Goal: Information Seeking & Learning: Check status

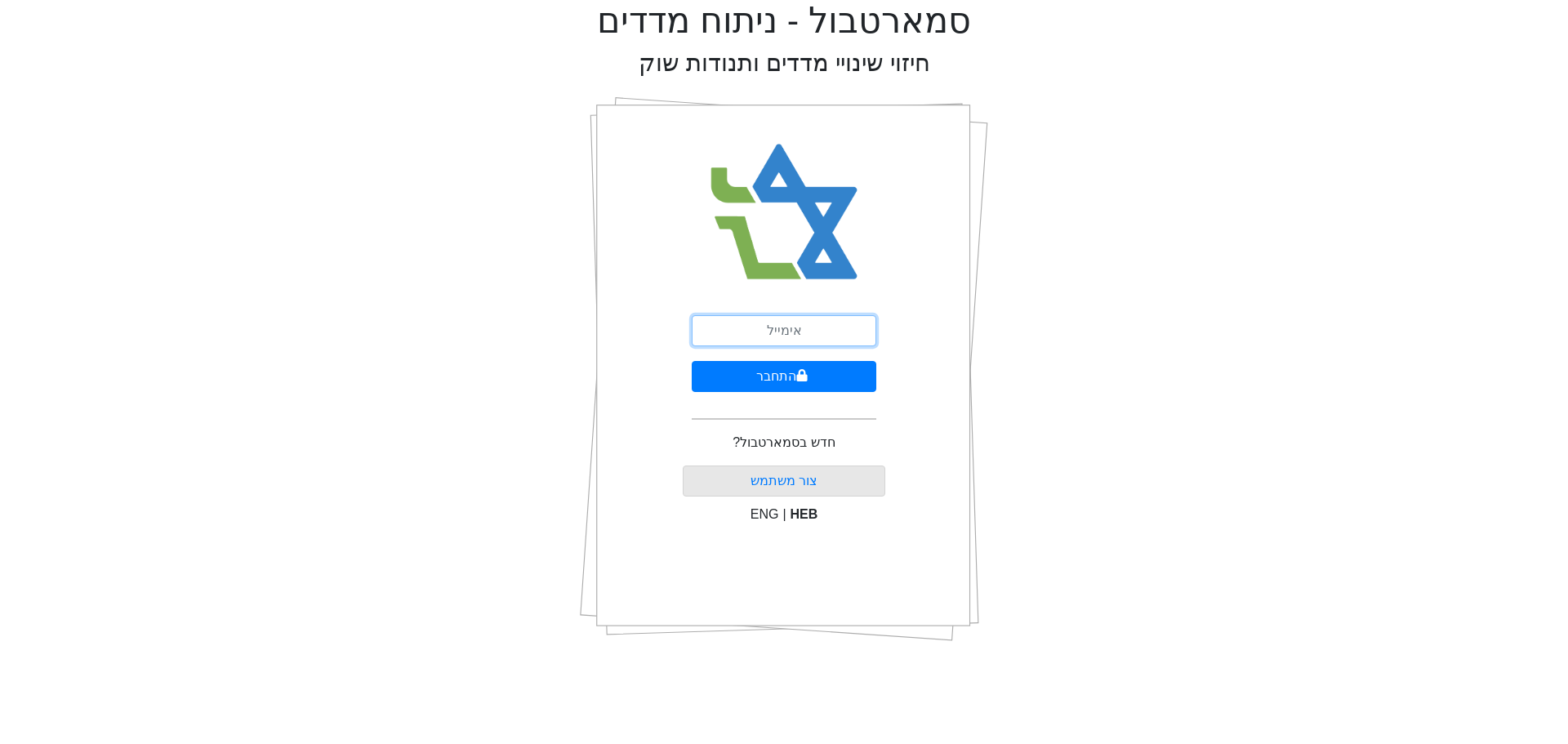
click at [823, 336] on input "email" at bounding box center [784, 330] width 185 height 31
type input "ש"
type input "[EMAIL_ADDRESS][DOMAIN_NAME]"
click at [750, 375] on button "התחבר" at bounding box center [784, 376] width 185 height 31
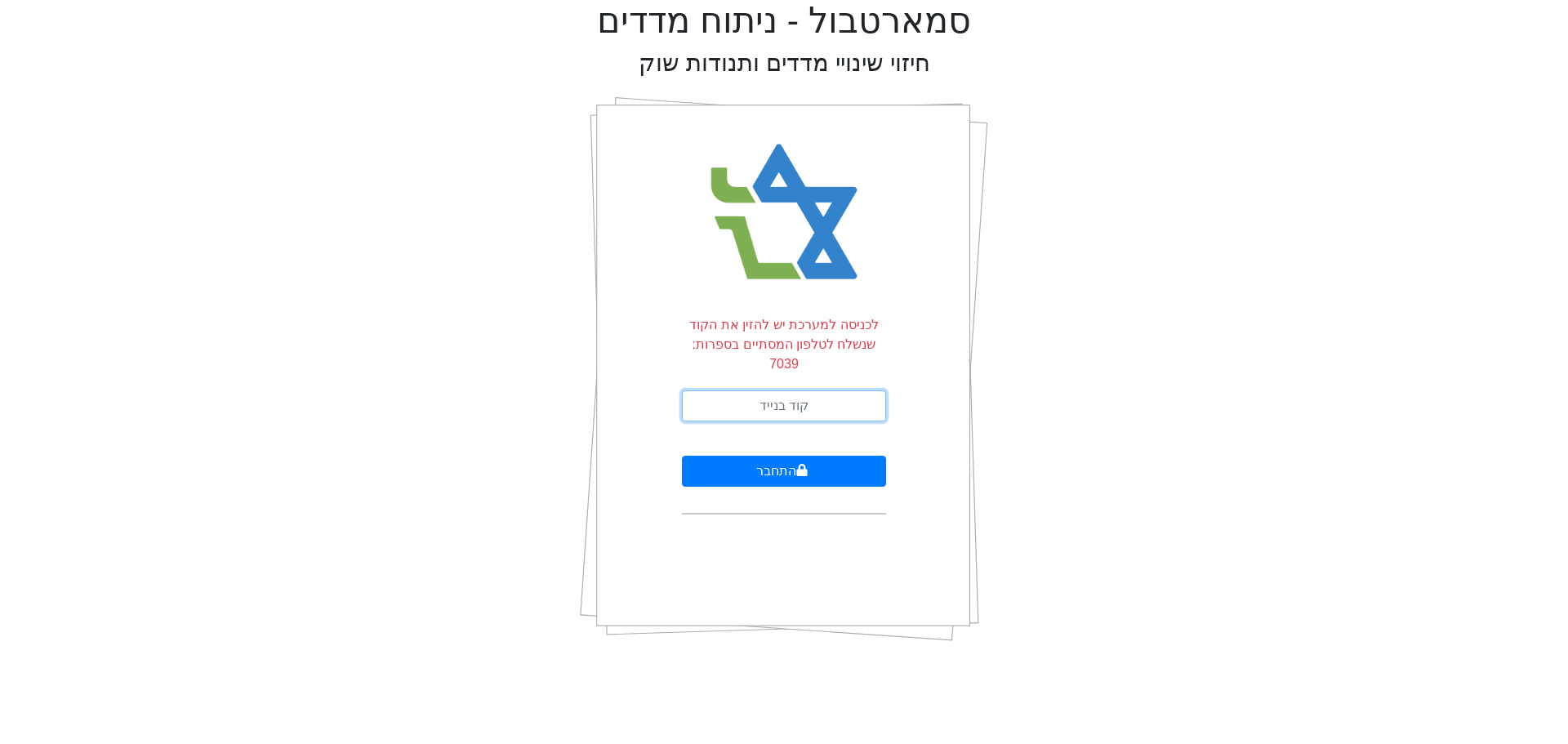
click at [745, 390] on input "text" at bounding box center [784, 405] width 205 height 31
type input "662203"
click at [682, 455] on button "התחבר" at bounding box center [784, 470] width 205 height 31
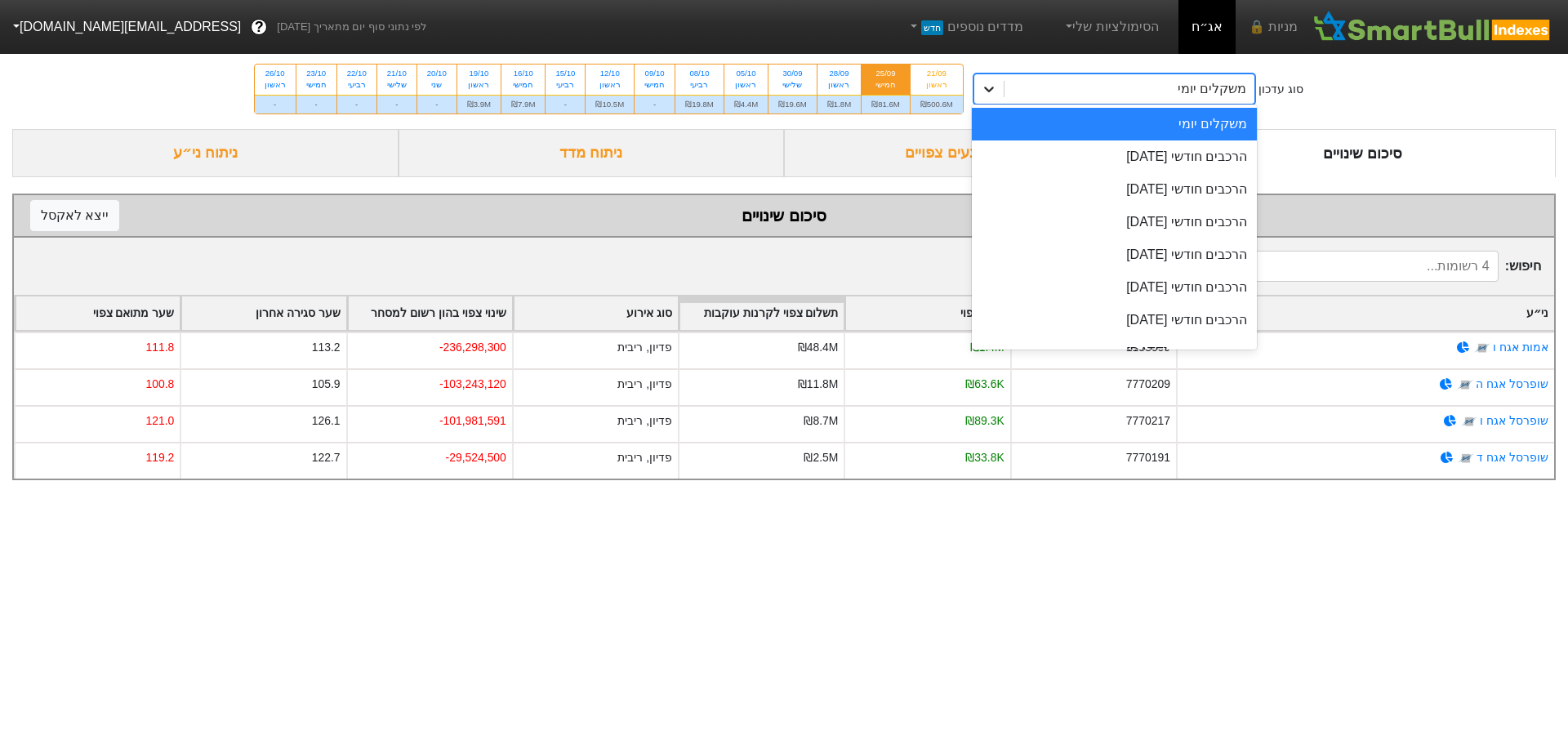
click at [987, 95] on icon at bounding box center [989, 89] width 16 height 16
click at [1207, 186] on div "הרכבים חודשי [DATE]" at bounding box center [1114, 189] width 285 height 33
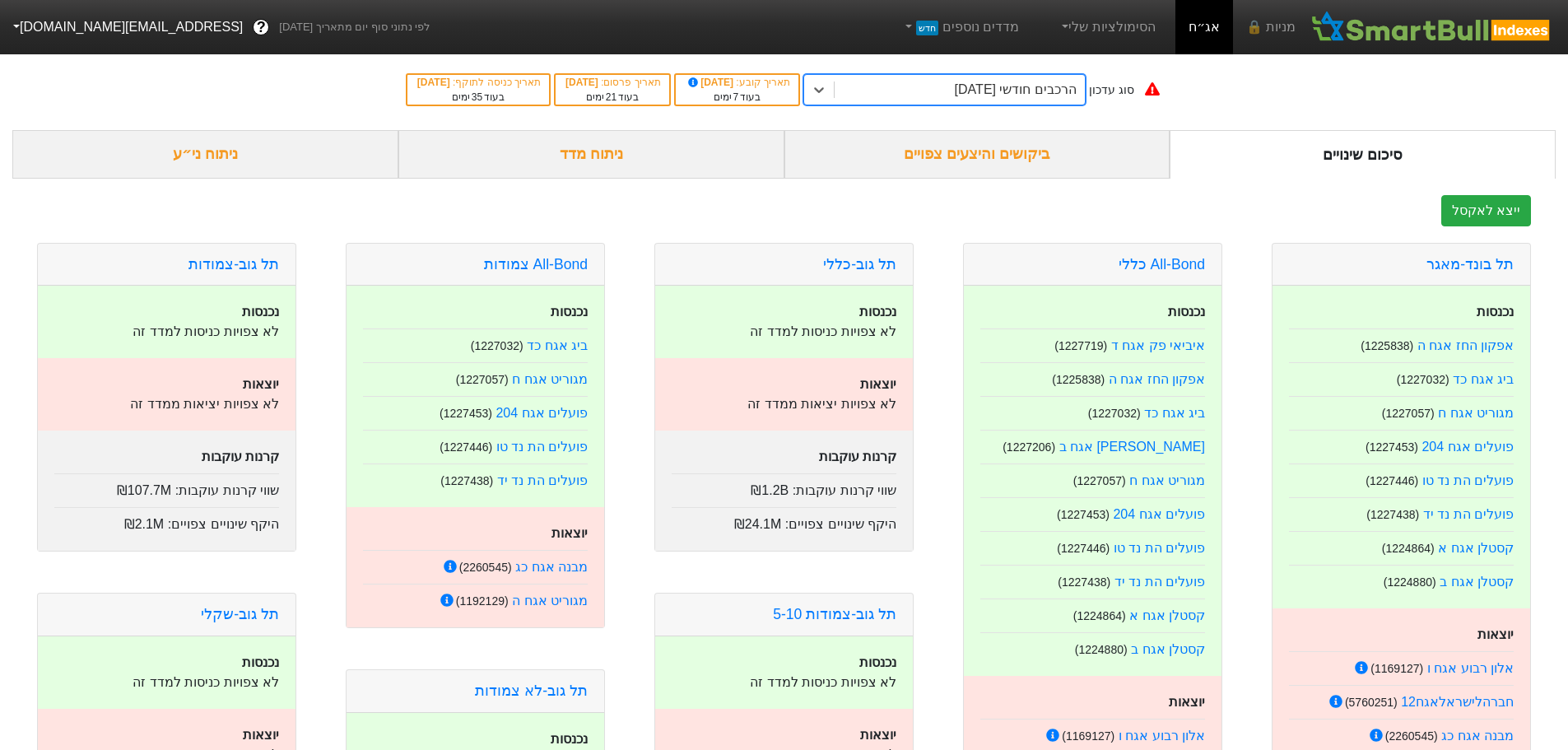
click at [1011, 153] on div "ביקושים והיצעים צפויים" at bounding box center [977, 154] width 386 height 48
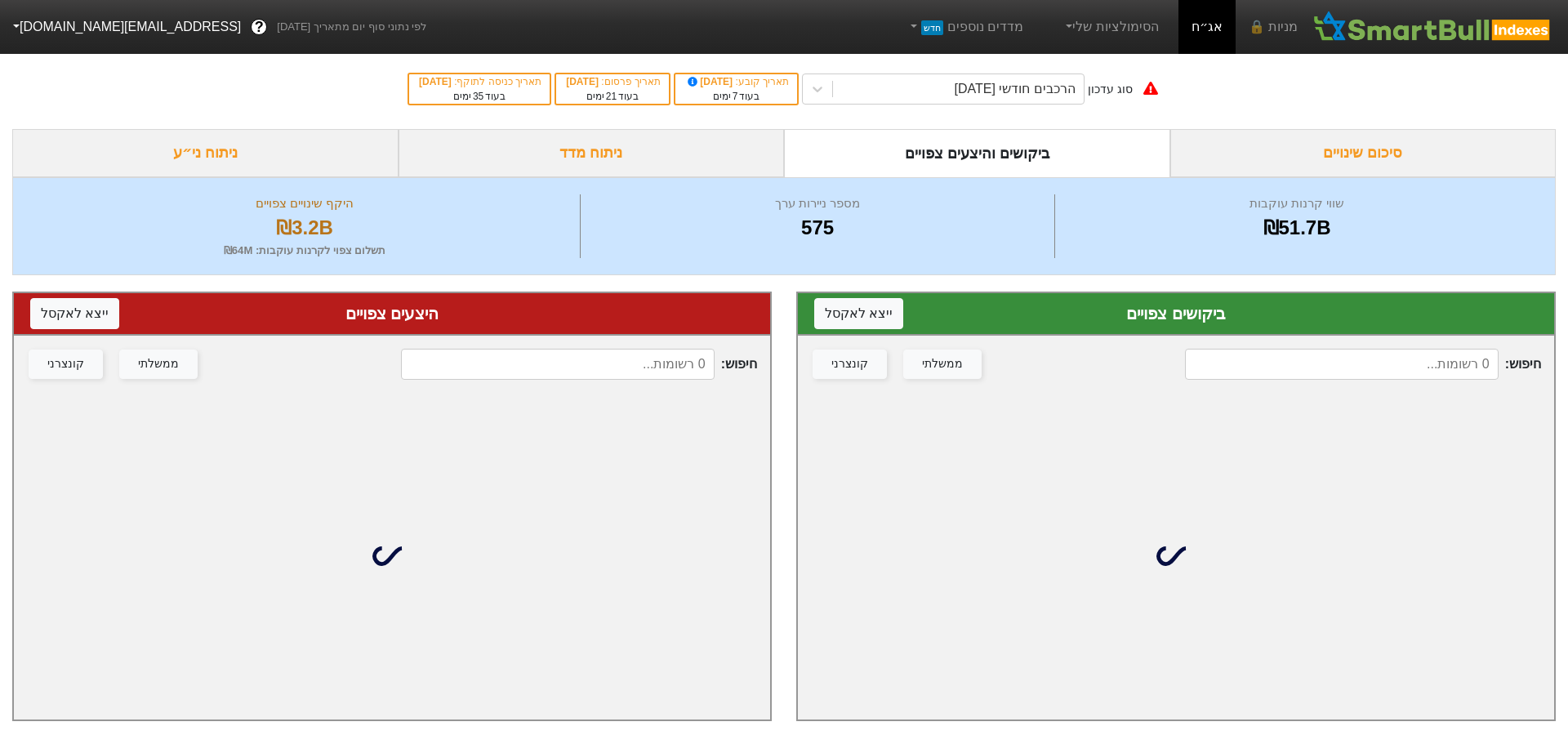
click at [1399, 374] on input at bounding box center [1342, 364] width 314 height 31
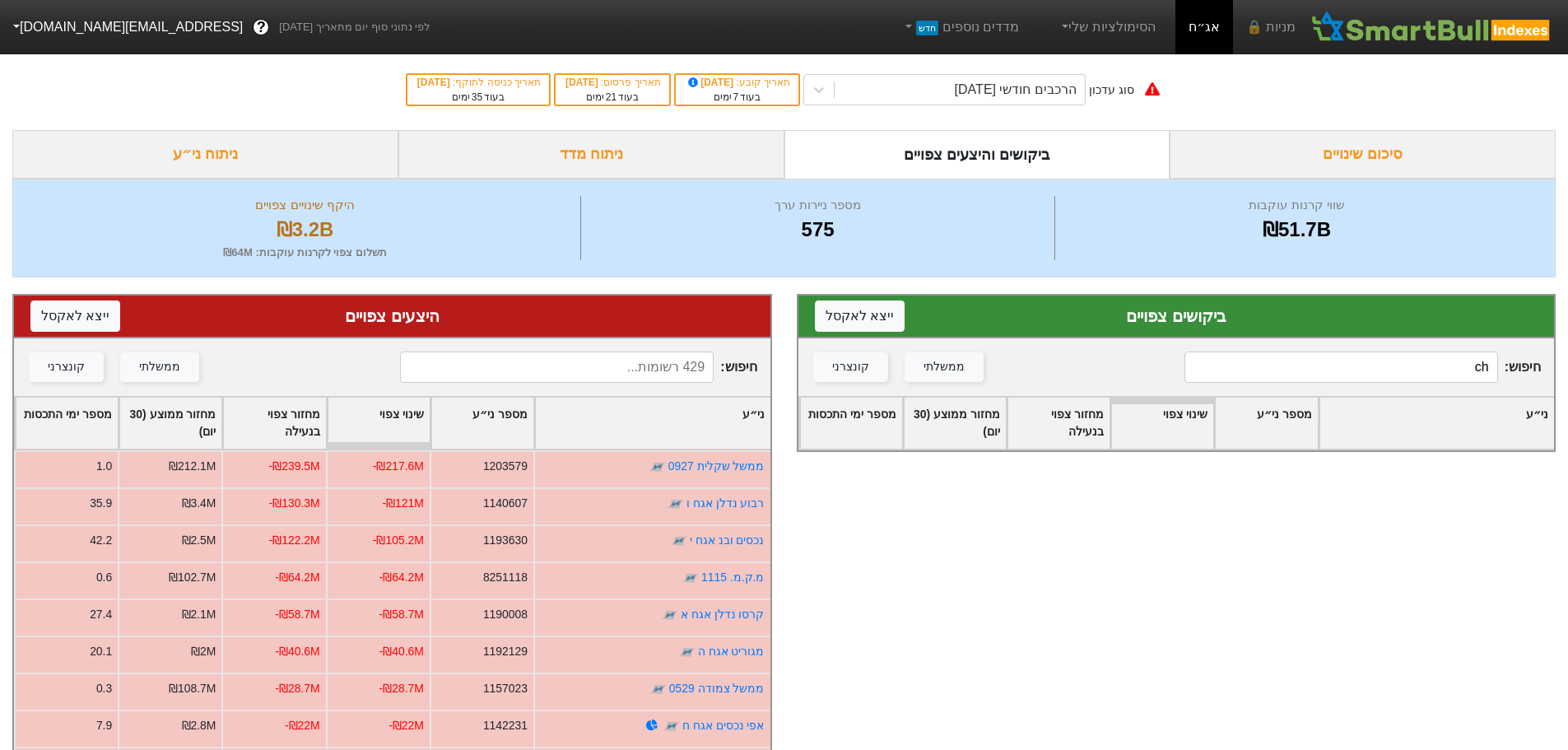
type input "c"
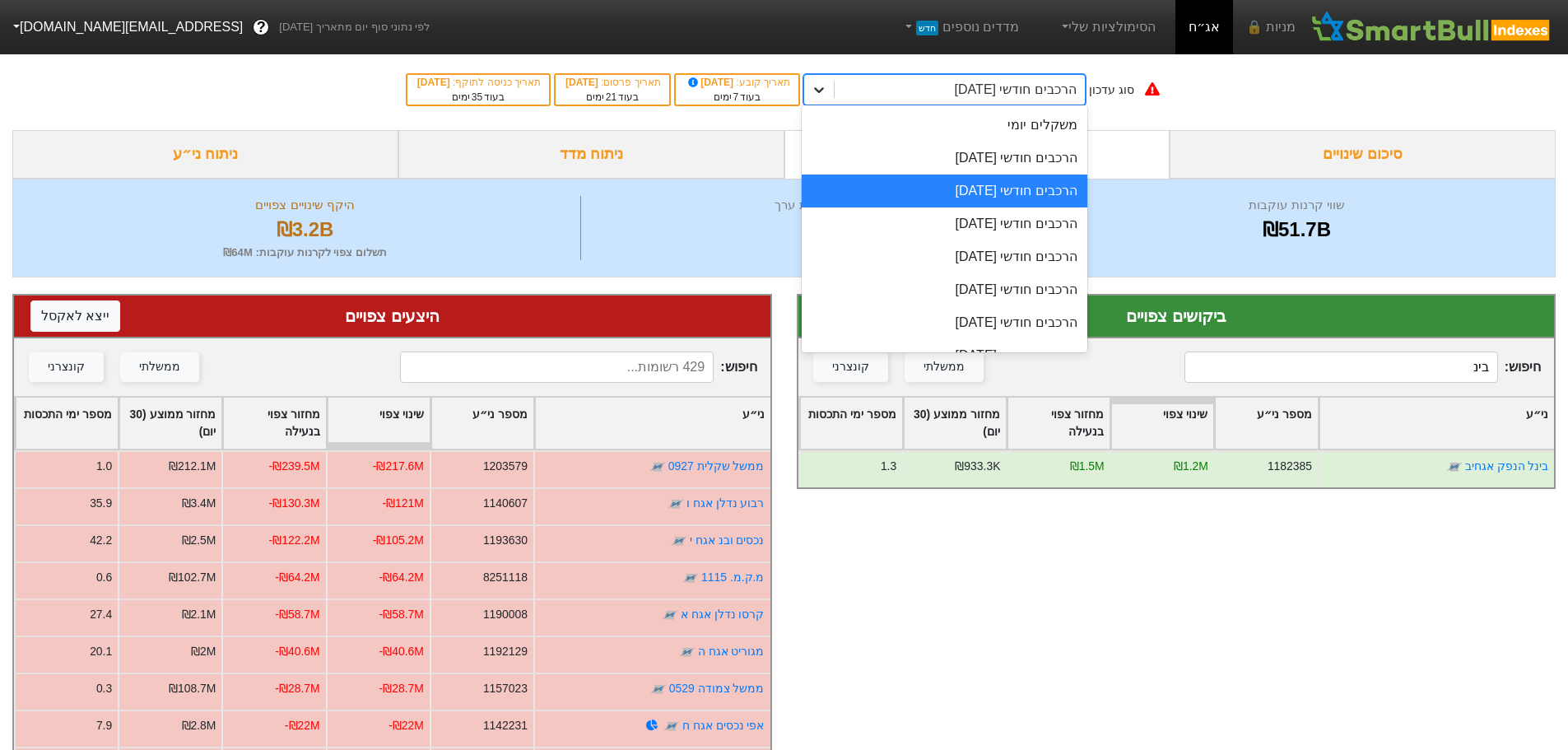
click at [824, 91] on icon at bounding box center [819, 90] width 10 height 5
click at [1029, 222] on div "הרכבים חודשי [DATE]" at bounding box center [944, 223] width 286 height 33
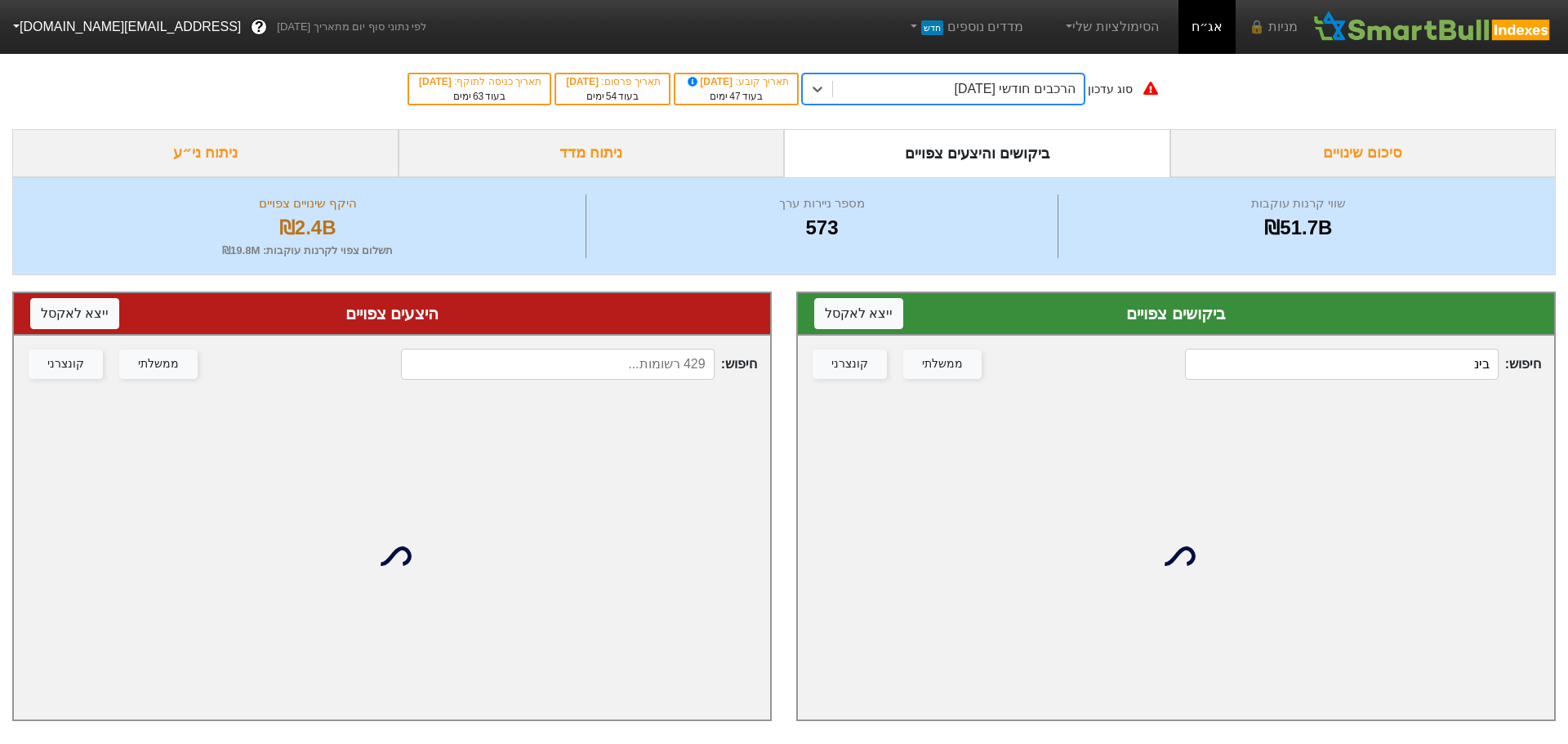
click at [1407, 371] on input "בינ" at bounding box center [1342, 364] width 314 height 31
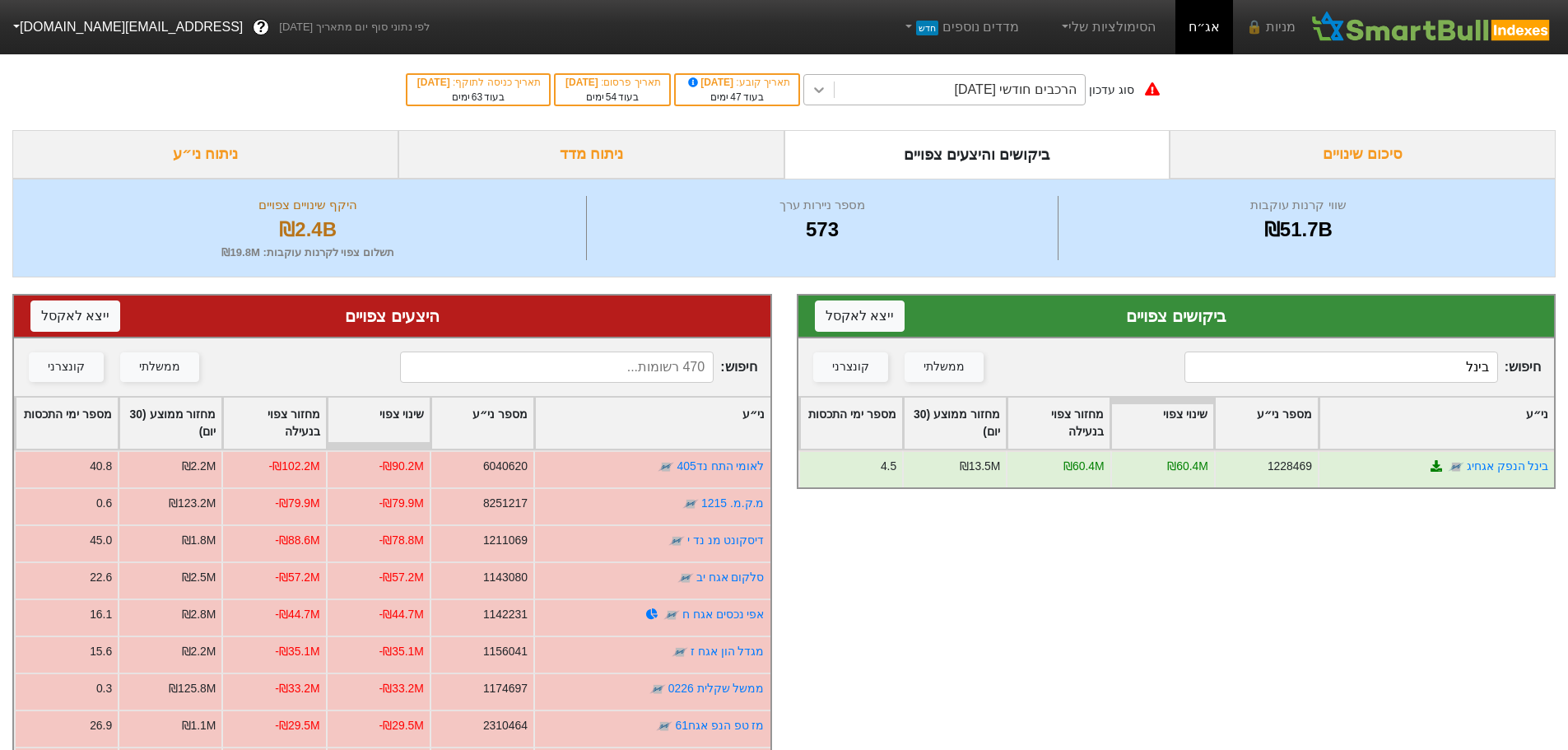
type input "בינל"
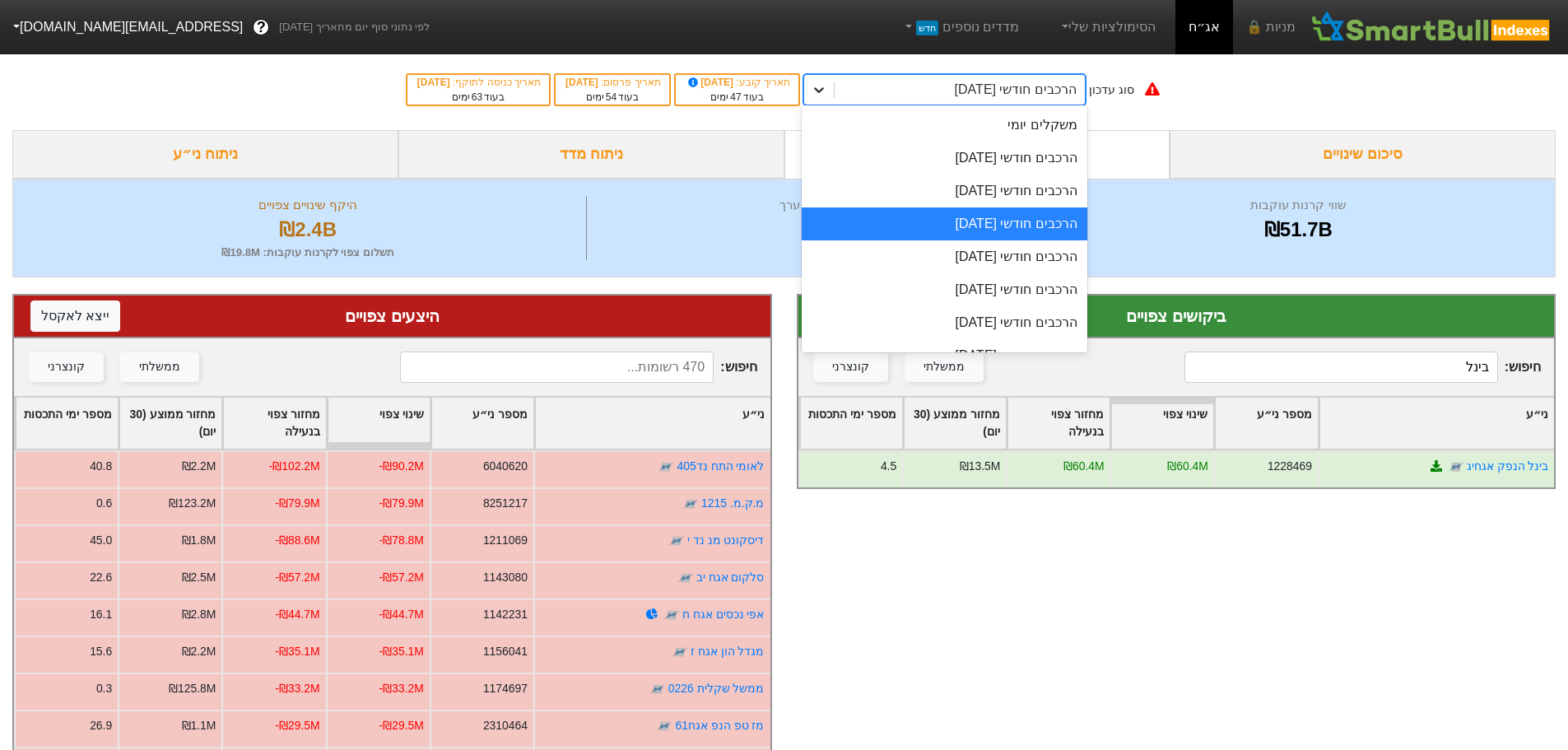
click at [827, 92] on icon at bounding box center [819, 90] width 16 height 16
click at [994, 254] on div "הרכבים חודשי [DATE]" at bounding box center [944, 256] width 286 height 33
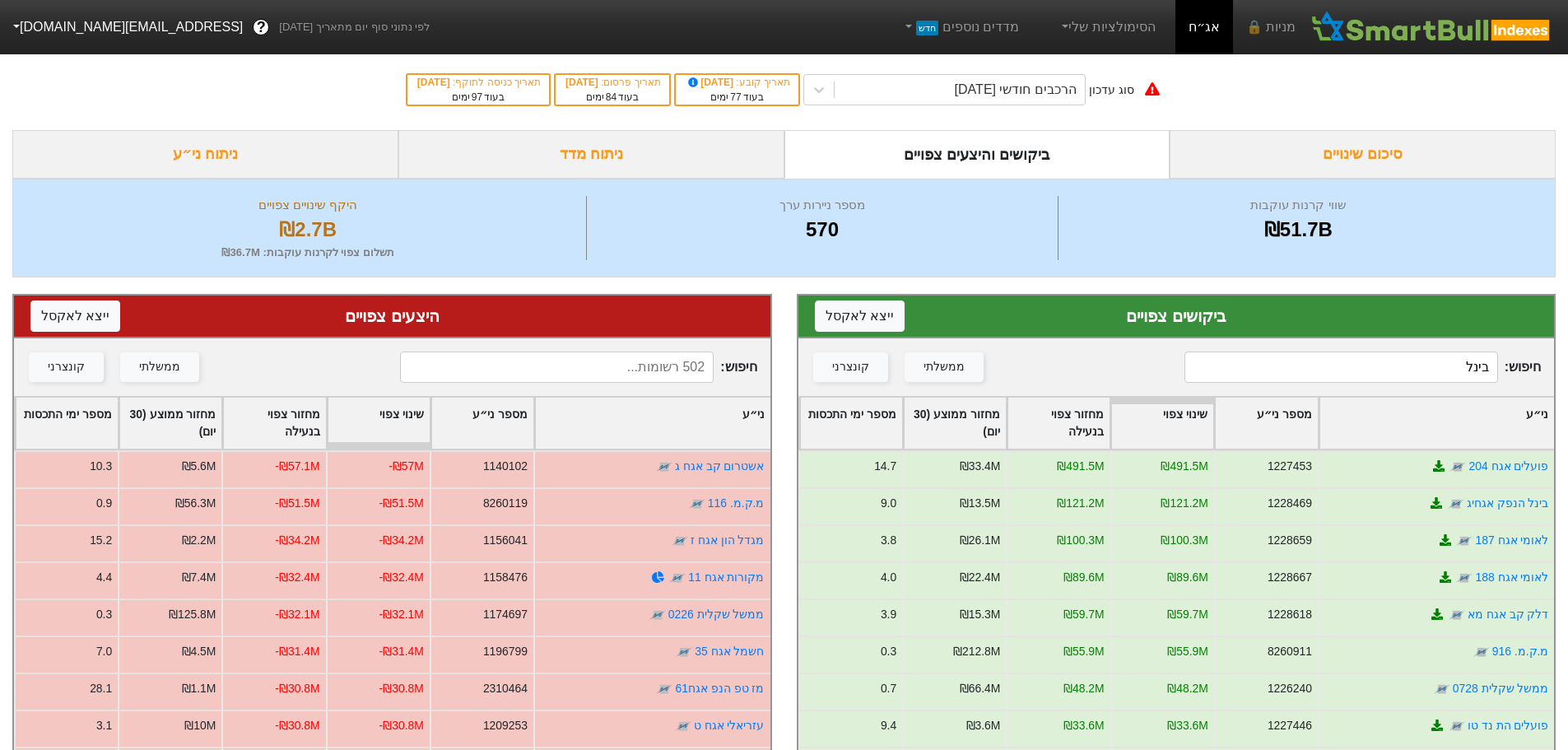
click at [1393, 376] on input "בינל" at bounding box center [1342, 366] width 314 height 31
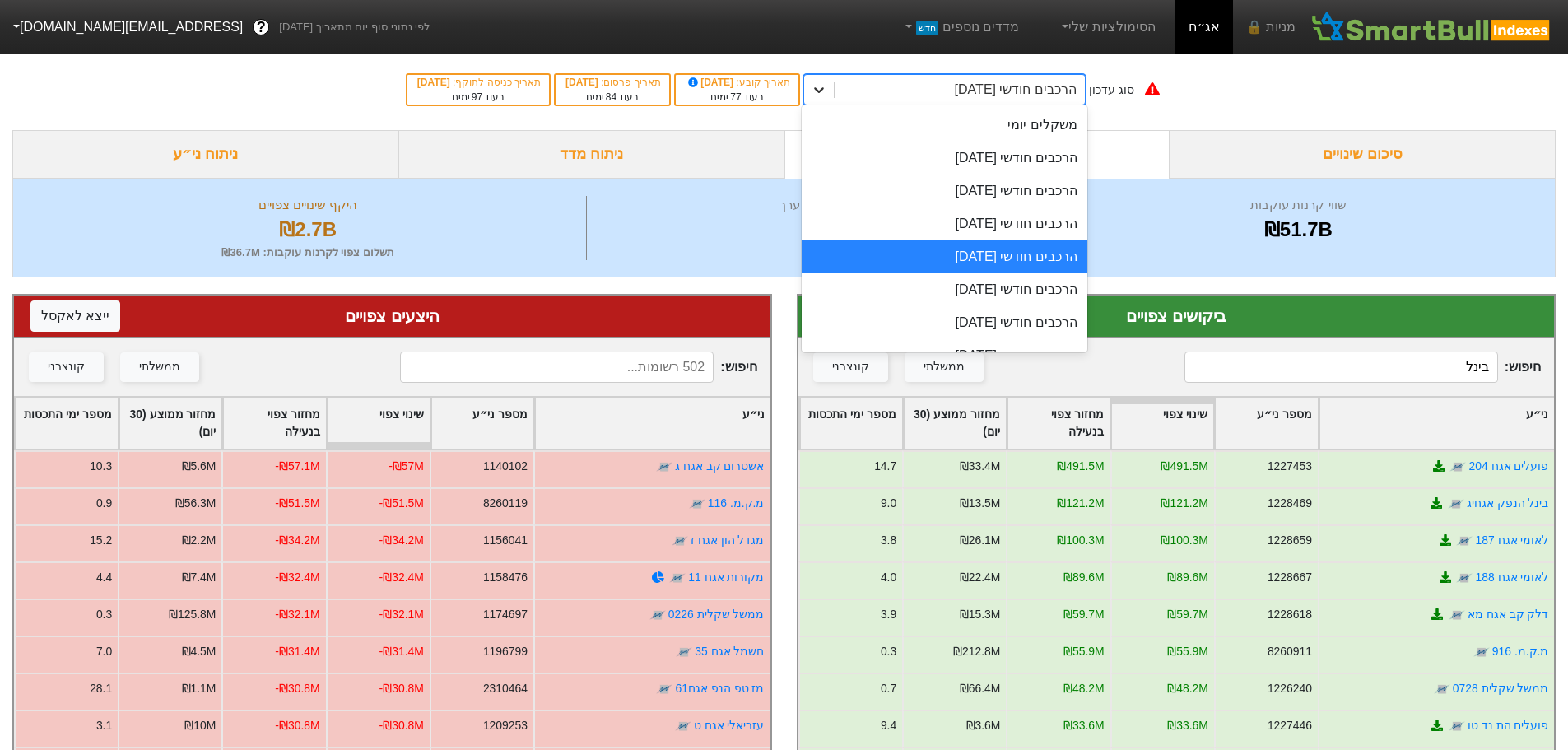
click at [827, 87] on icon at bounding box center [819, 90] width 16 height 16
click at [963, 288] on div "הרכבים חודשי [DATE]" at bounding box center [944, 289] width 286 height 33
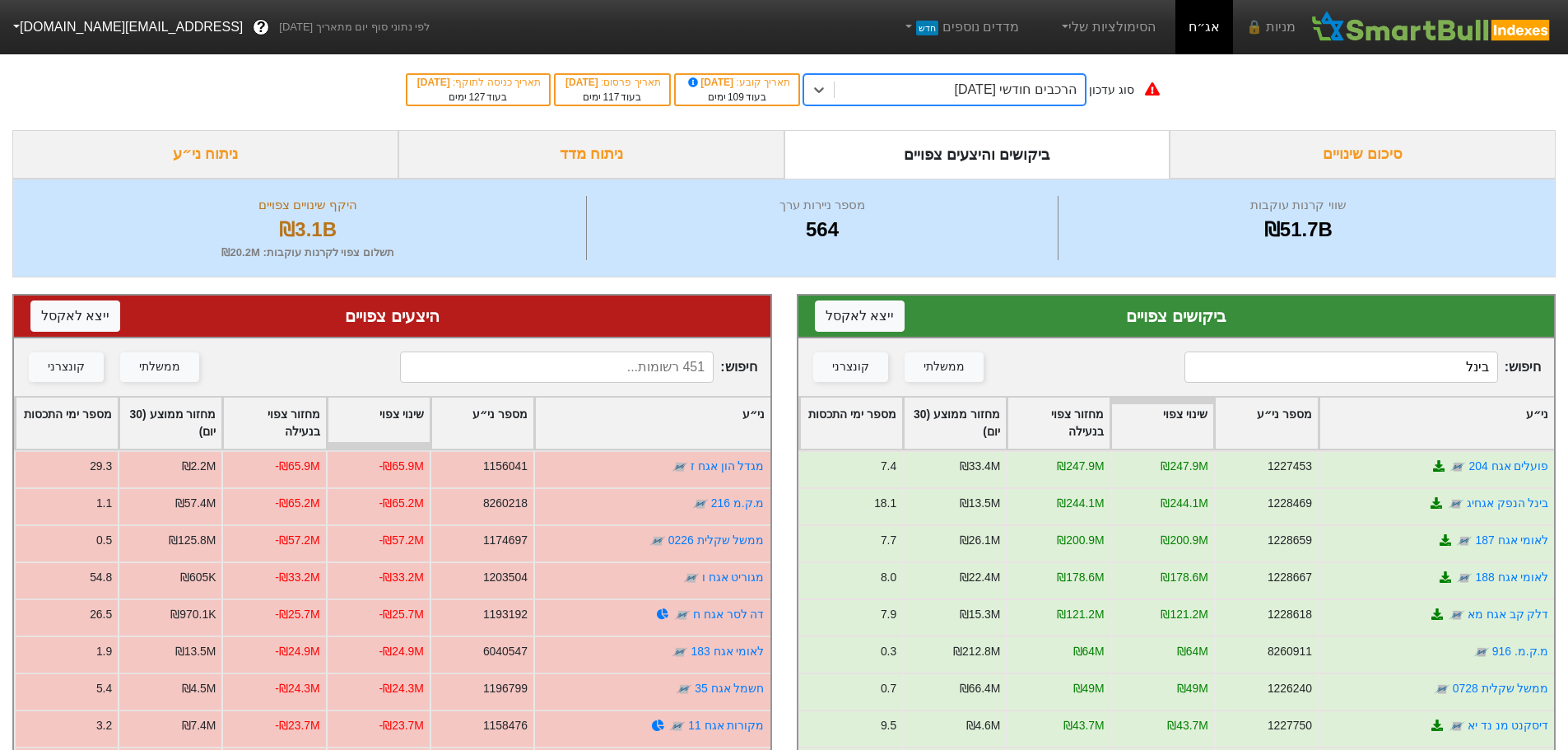
click at [1429, 370] on input "בינל" at bounding box center [1342, 366] width 314 height 31
